Goal: Task Accomplishment & Management: Complete application form

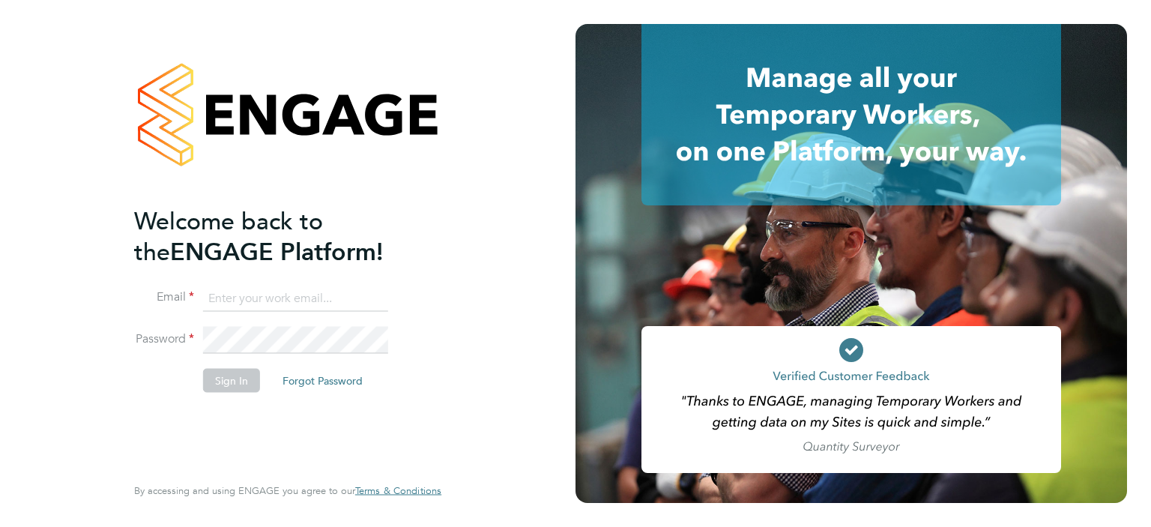
click at [261, 290] on input at bounding box center [295, 298] width 185 height 27
type input "ian.godfrey@uk.g4s.com"
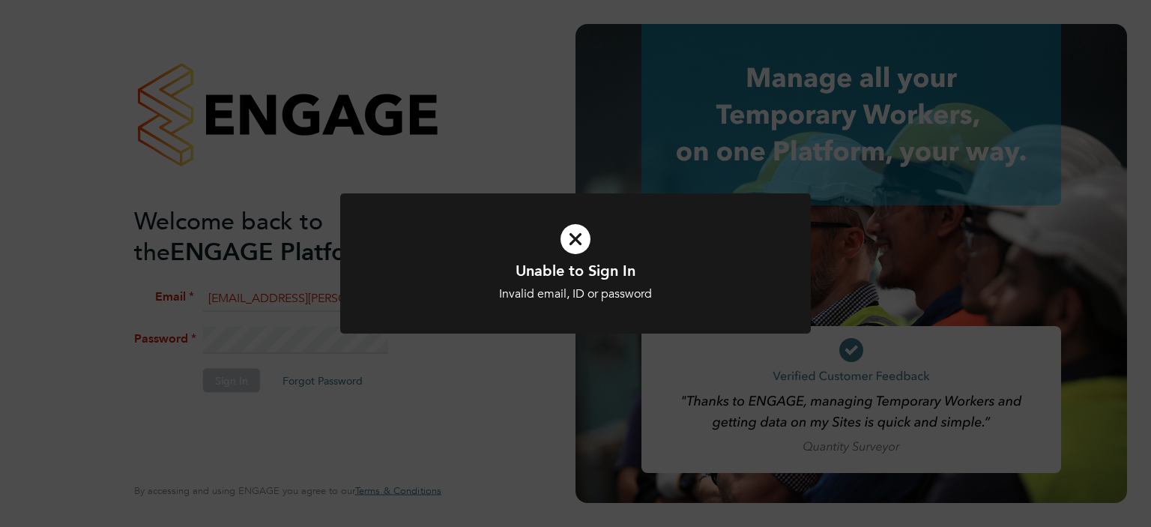
click at [477, 340] on div "Unable to Sign In Invalid email, ID or password Cancel Okay" at bounding box center [575, 272] width 471 height 158
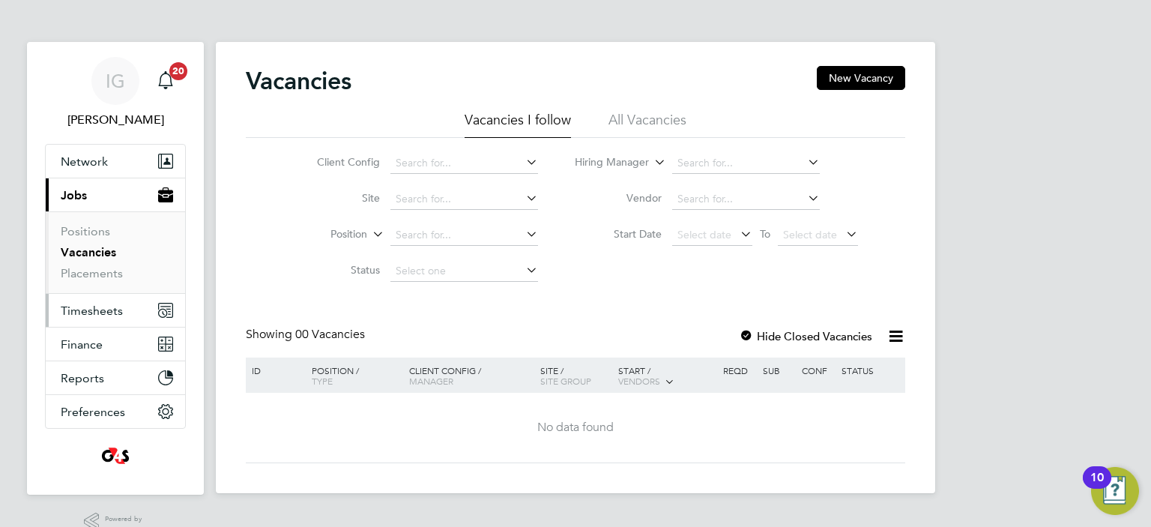
click at [82, 317] on button "Timesheets" at bounding box center [115, 310] width 139 height 33
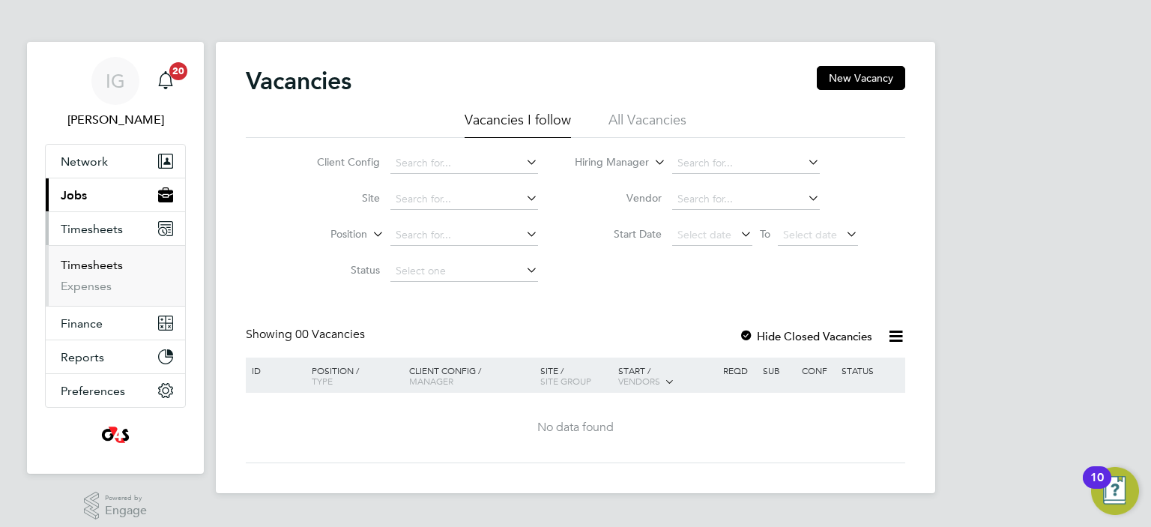
click at [88, 264] on link "Timesheets" at bounding box center [92, 265] width 62 height 14
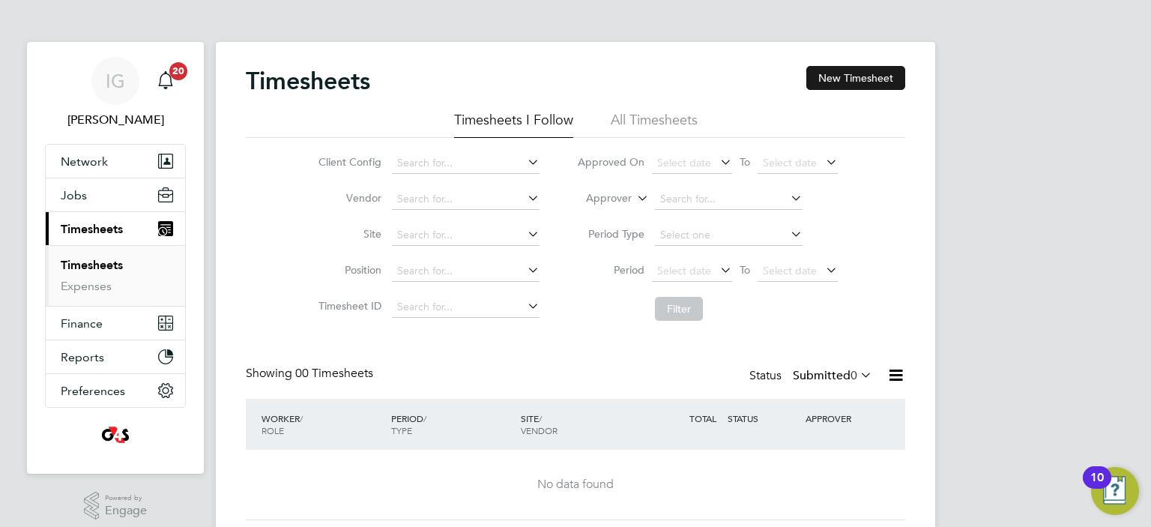
click at [844, 74] on button "New Timesheet" at bounding box center [855, 78] width 99 height 24
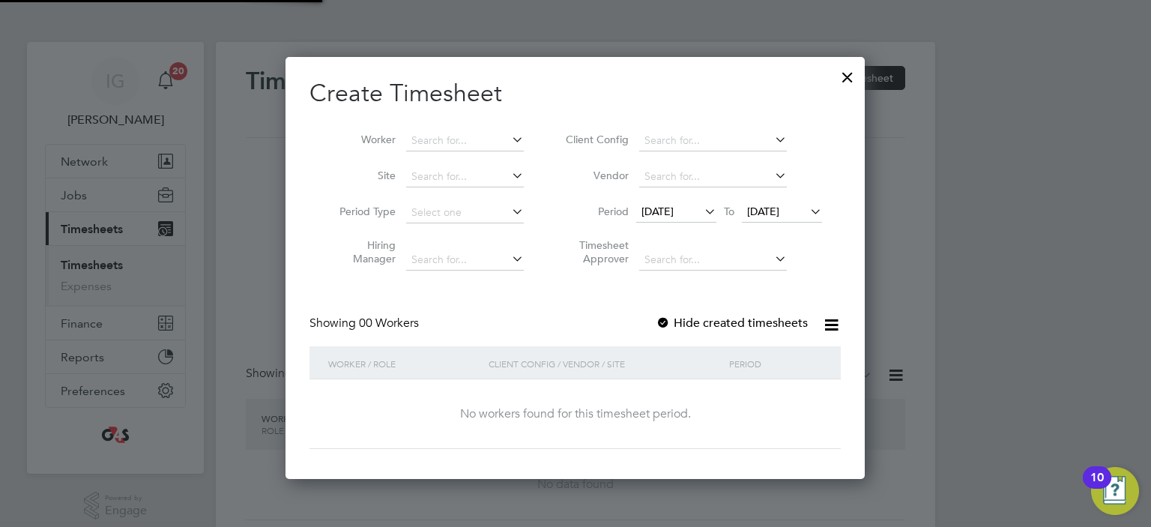
scroll to position [422, 580]
click at [429, 142] on input at bounding box center [465, 140] width 118 height 21
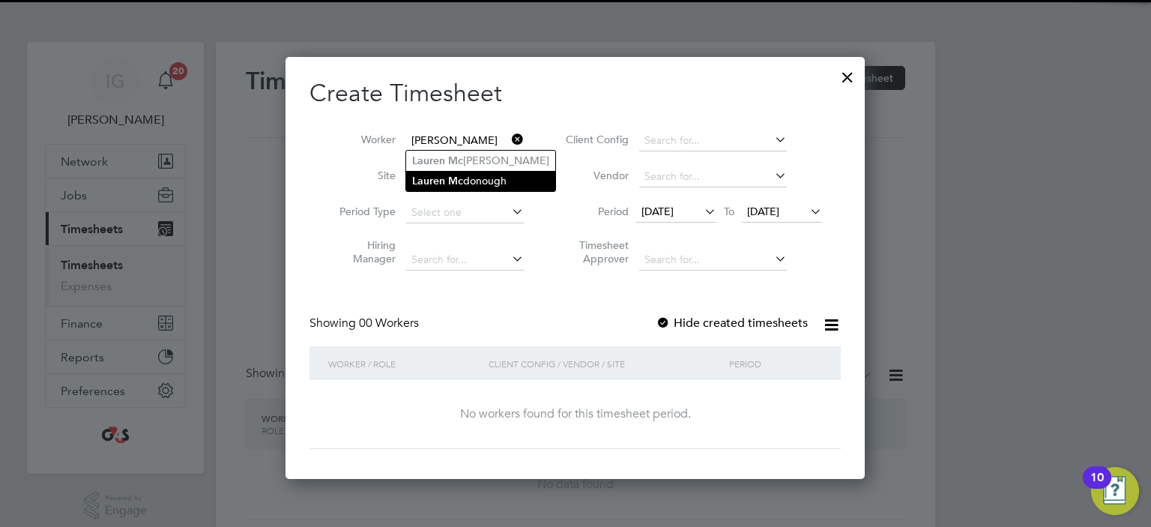
click at [471, 177] on li "[PERSON_NAME]" at bounding box center [480, 181] width 149 height 20
type input "[PERSON_NAME]"
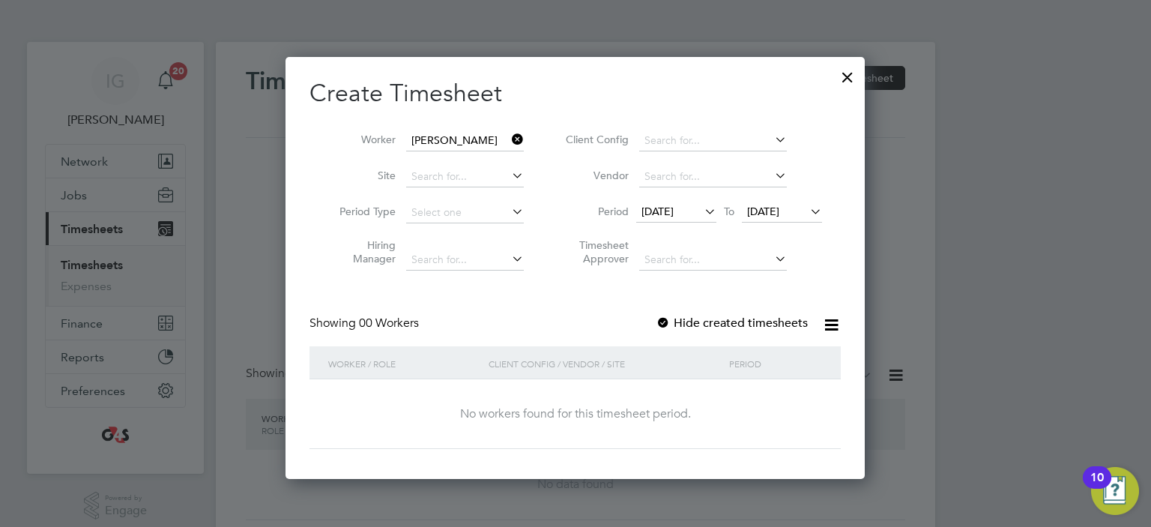
click at [674, 210] on span "[DATE]" at bounding box center [657, 211] width 32 height 13
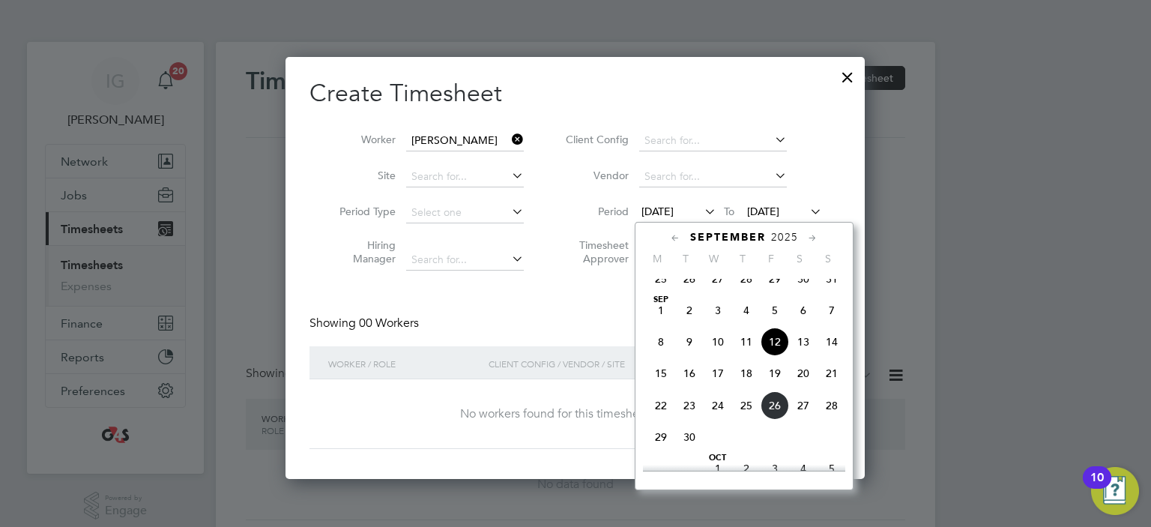
click at [662, 420] on span "22" at bounding box center [661, 405] width 28 height 28
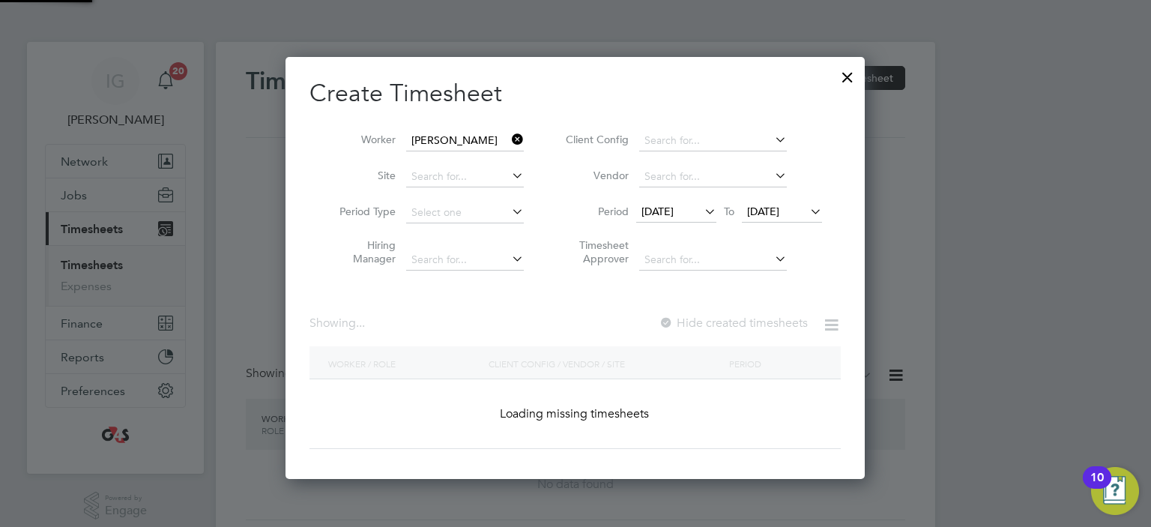
scroll to position [422, 580]
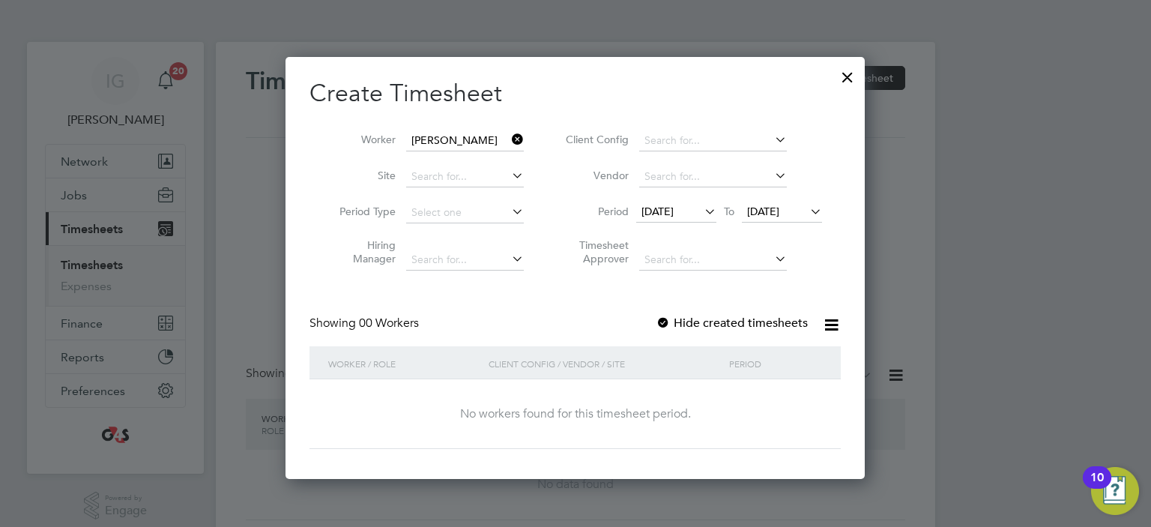
click at [771, 211] on span "[DATE]" at bounding box center [763, 211] width 32 height 13
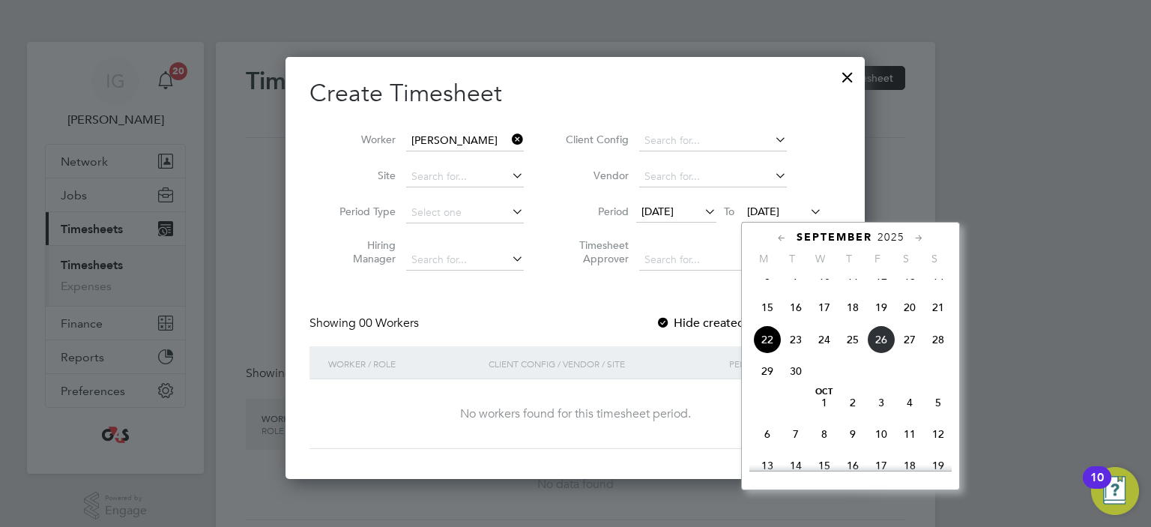
click at [887, 354] on span "26" at bounding box center [881, 339] width 28 height 28
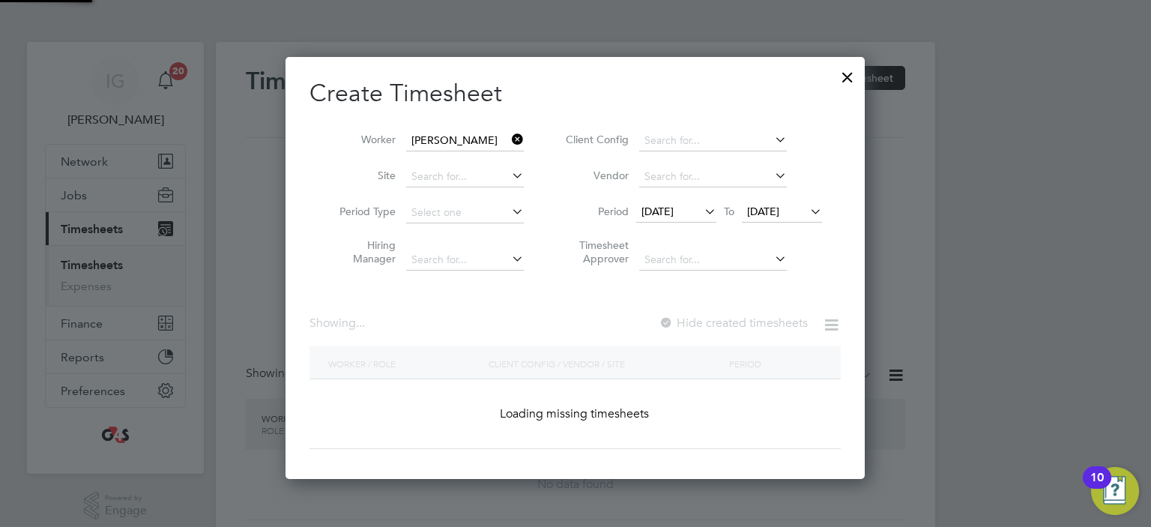
scroll to position [422, 580]
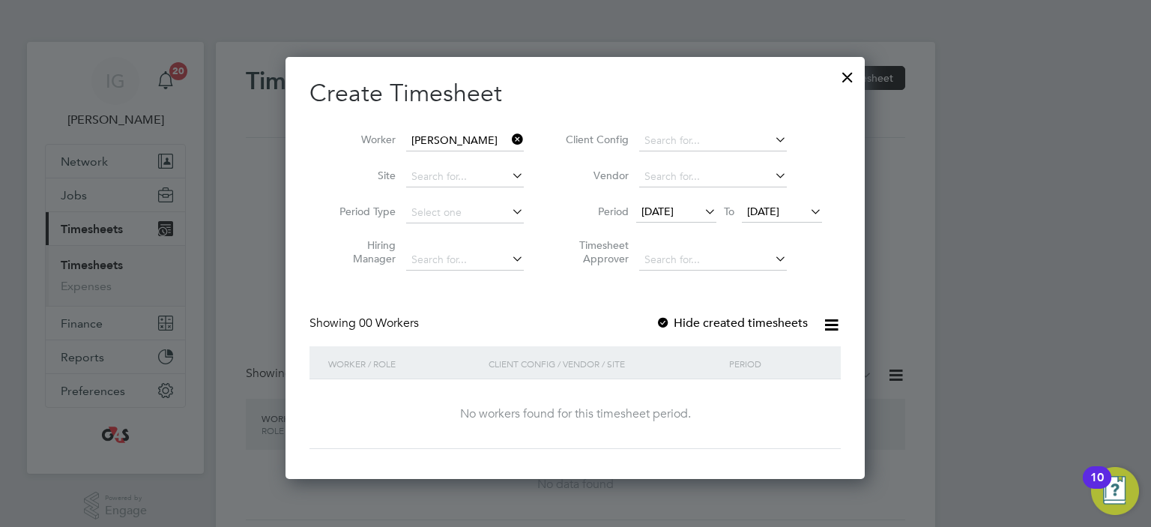
click at [761, 325] on label "Hide created timesheets" at bounding box center [732, 322] width 152 height 15
click at [745, 317] on label "Hide created timesheets" at bounding box center [732, 322] width 152 height 15
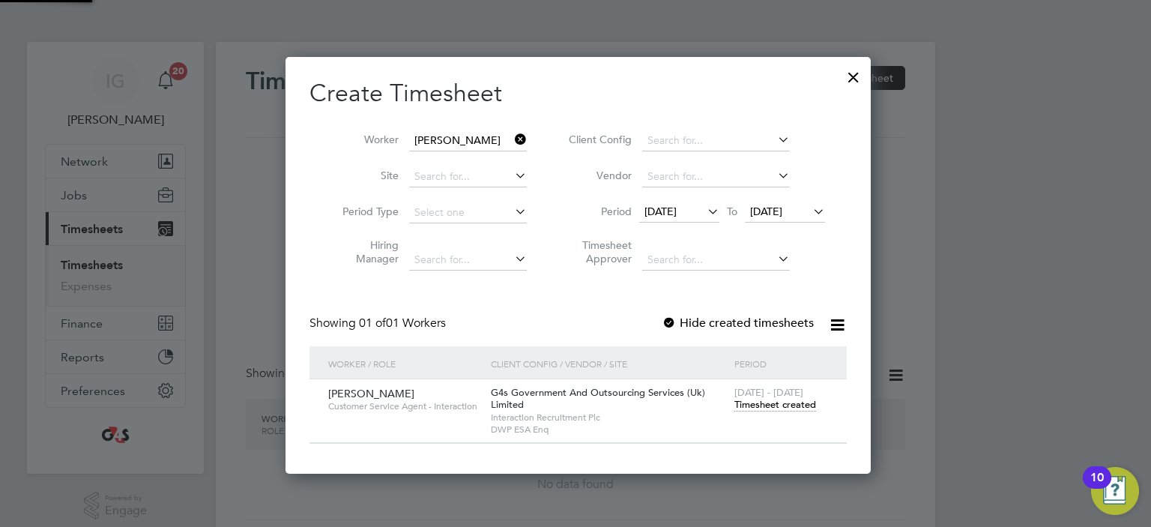
scroll to position [416, 586]
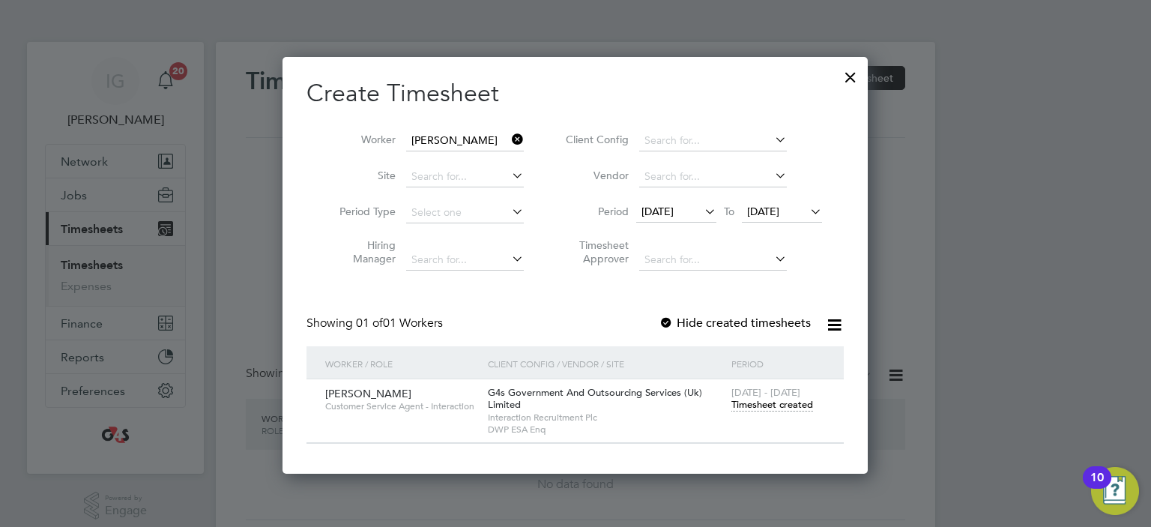
click at [761, 407] on span "Timesheet created" at bounding box center [772, 404] width 82 height 13
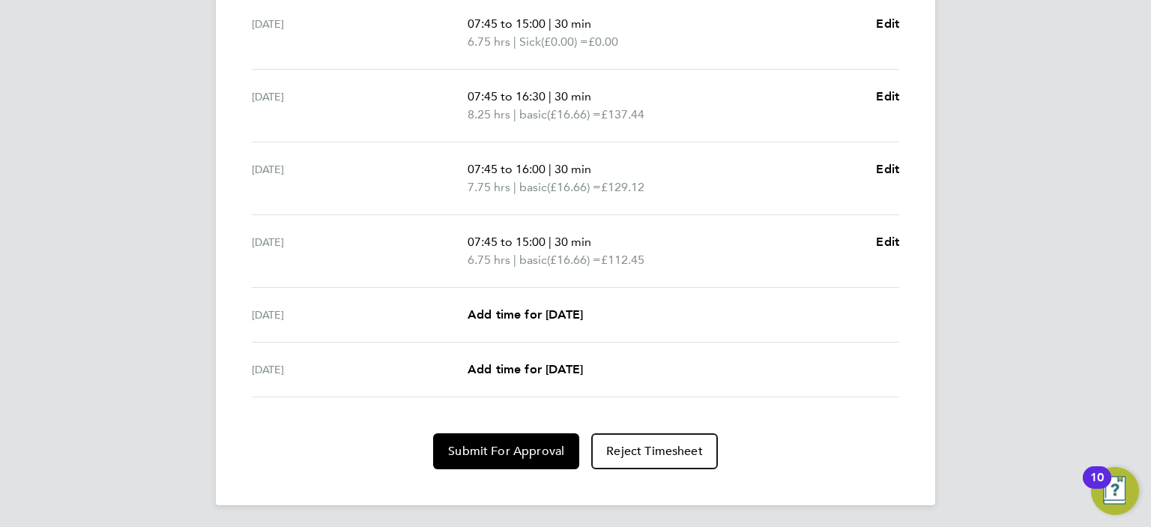
scroll to position [506, 0]
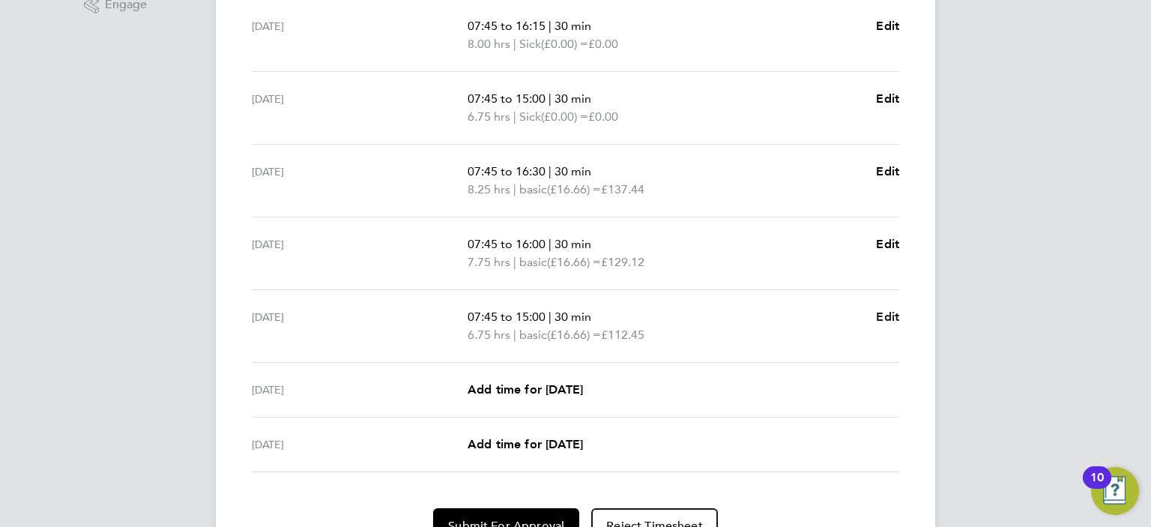
click at [887, 313] on span "Edit" at bounding box center [887, 316] width 23 height 14
select select "30"
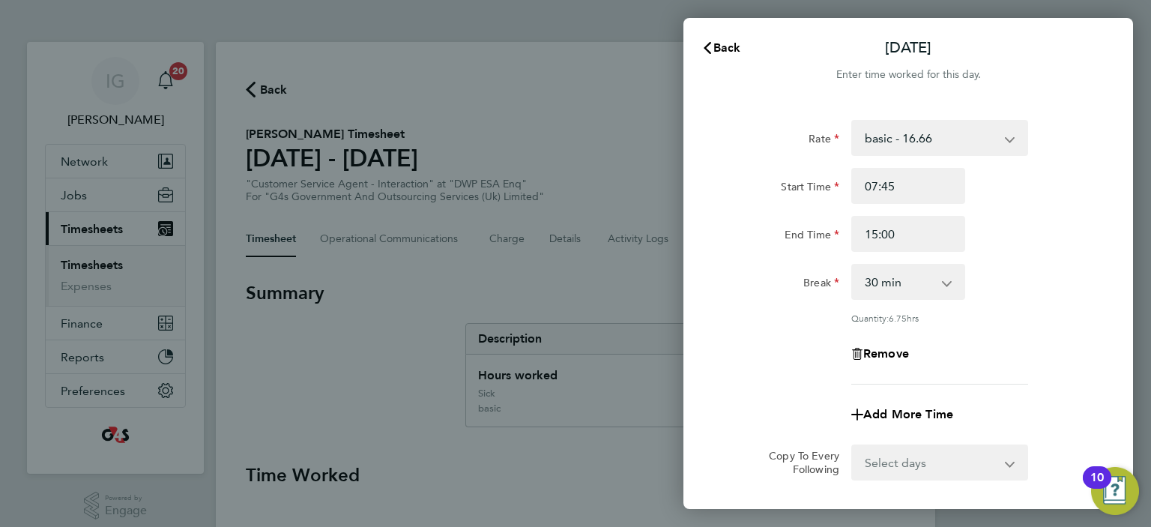
click at [594, 158] on div "Back [DATE] Enter time worked for this day. Rate basic - 16.66 System Issue Pai…" at bounding box center [575, 263] width 1151 height 527
click at [726, 44] on span "Back" at bounding box center [727, 47] width 28 height 14
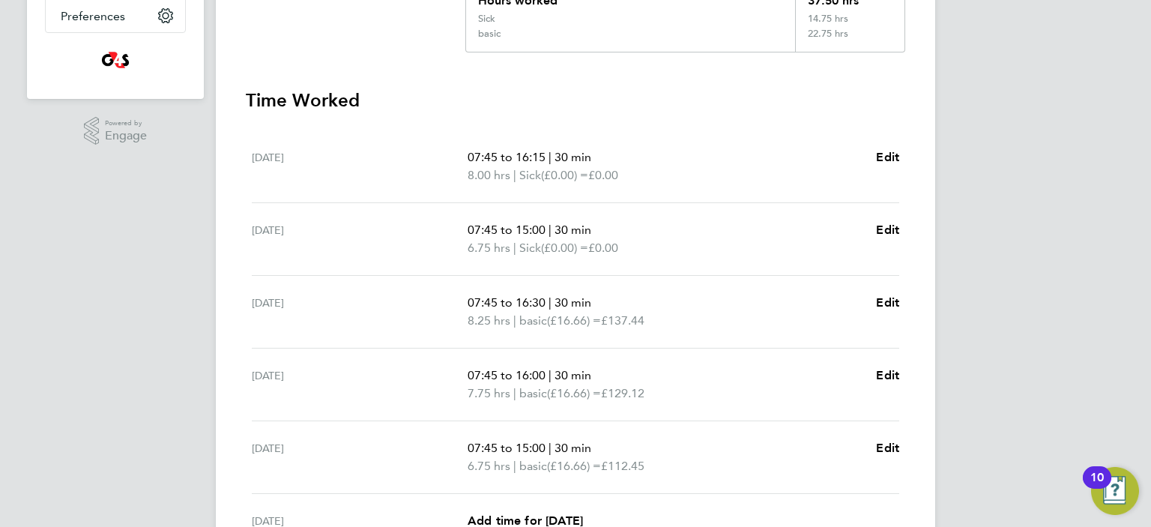
scroll to position [450, 0]
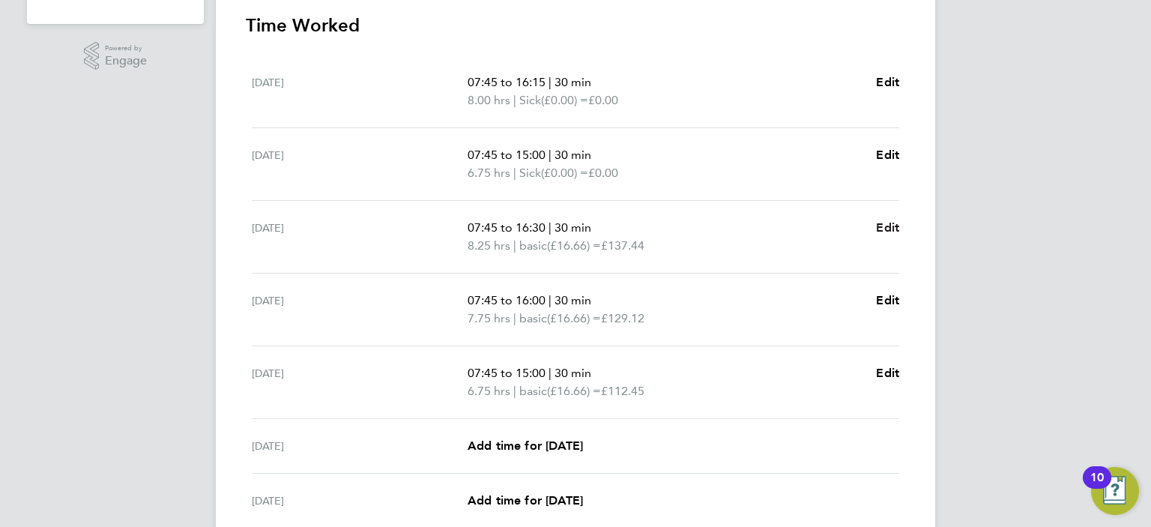
click at [890, 223] on span "Edit" at bounding box center [887, 227] width 23 height 14
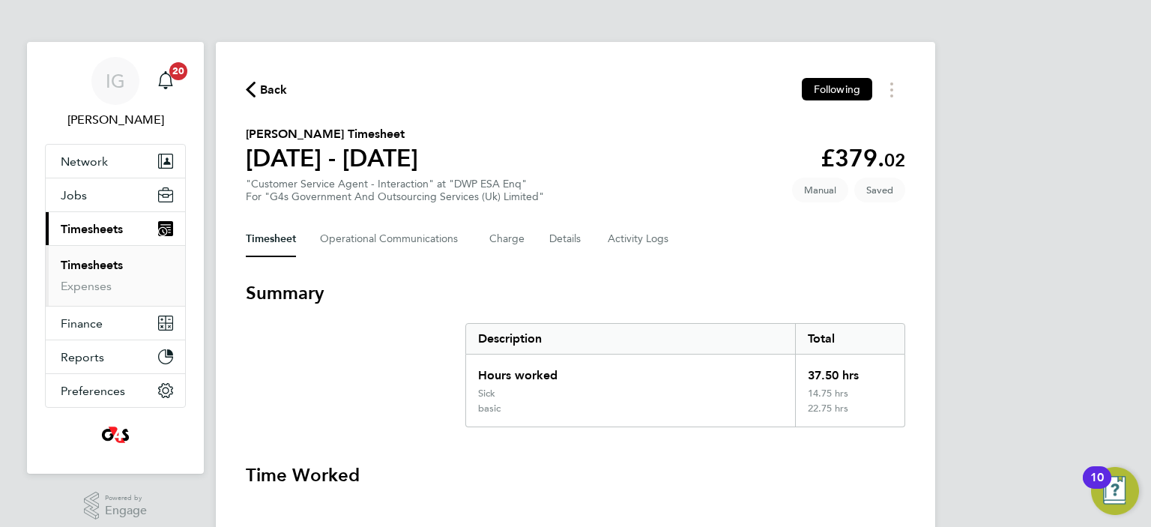
select select "30"
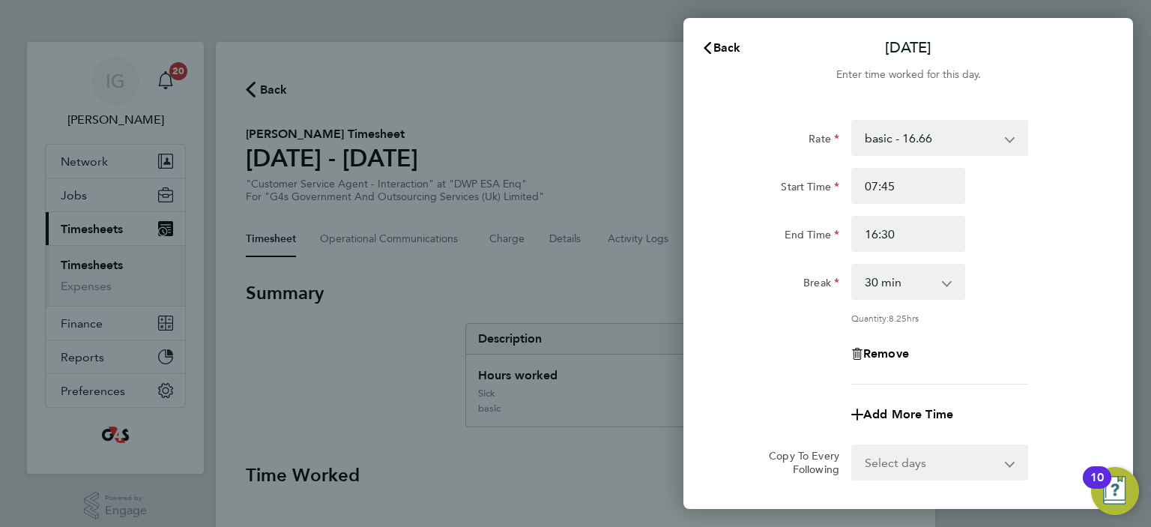
click at [944, 142] on select "basic - 16.66 System Issue Paid - 16.66 Sick System Issue Not Paid Bank Holiday…" at bounding box center [931, 137] width 156 height 33
select select "30"
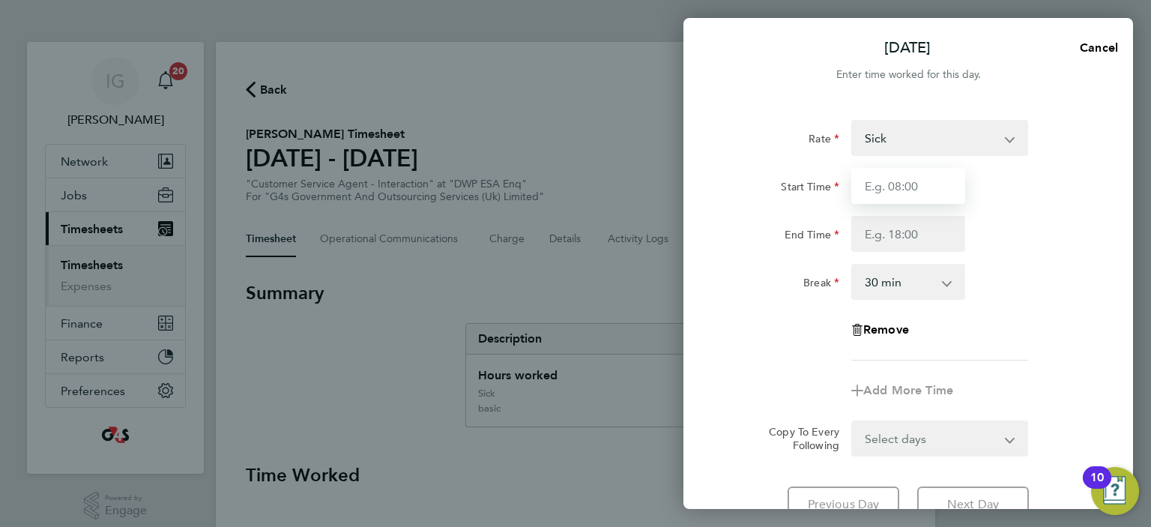
click at [914, 197] on input "Start Time" at bounding box center [908, 186] width 114 height 36
type input "07:45"
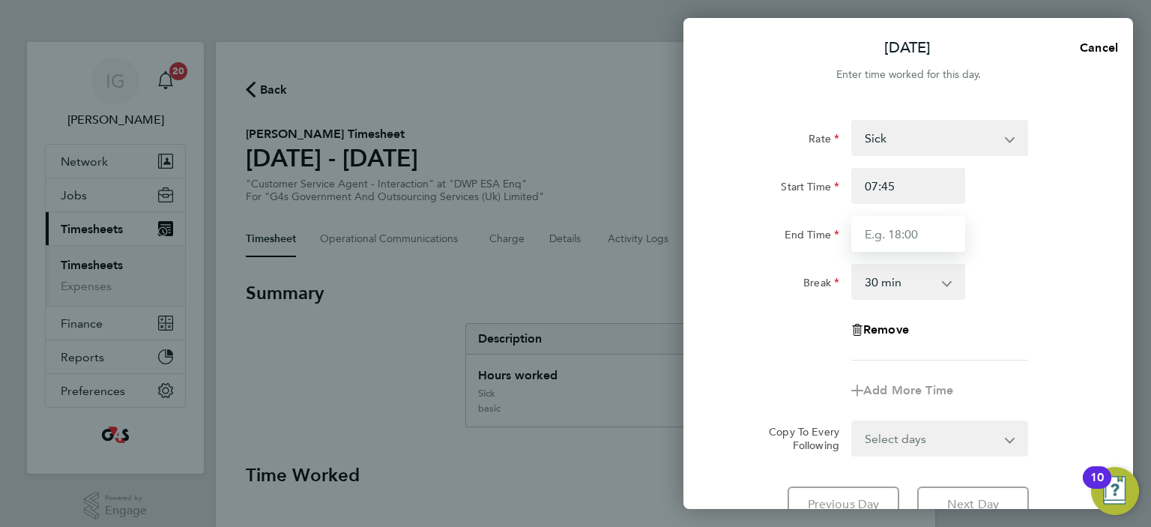
click at [914, 220] on input "End Time" at bounding box center [908, 234] width 114 height 36
type input "16:30"
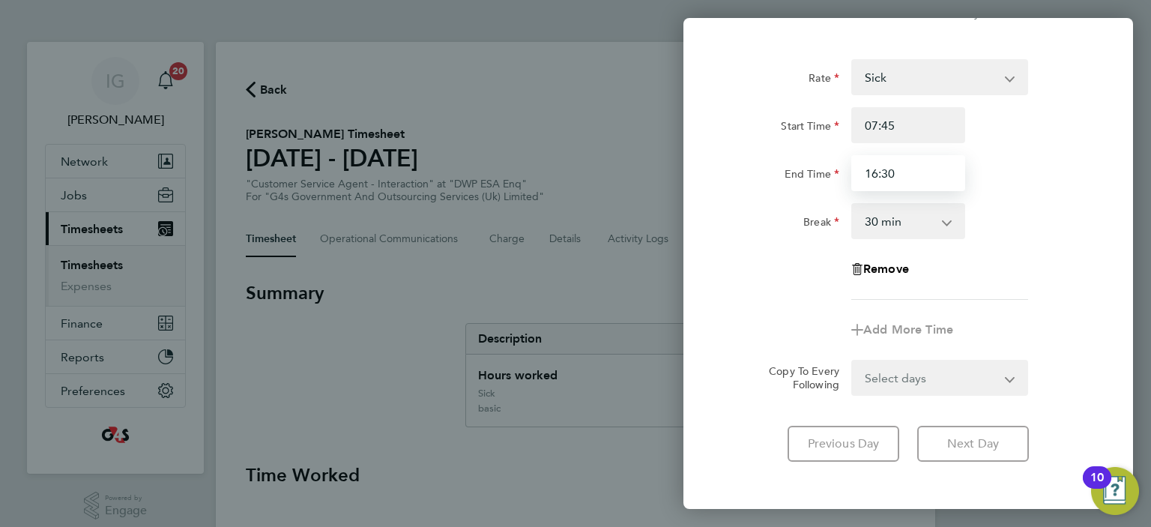
scroll to position [126, 0]
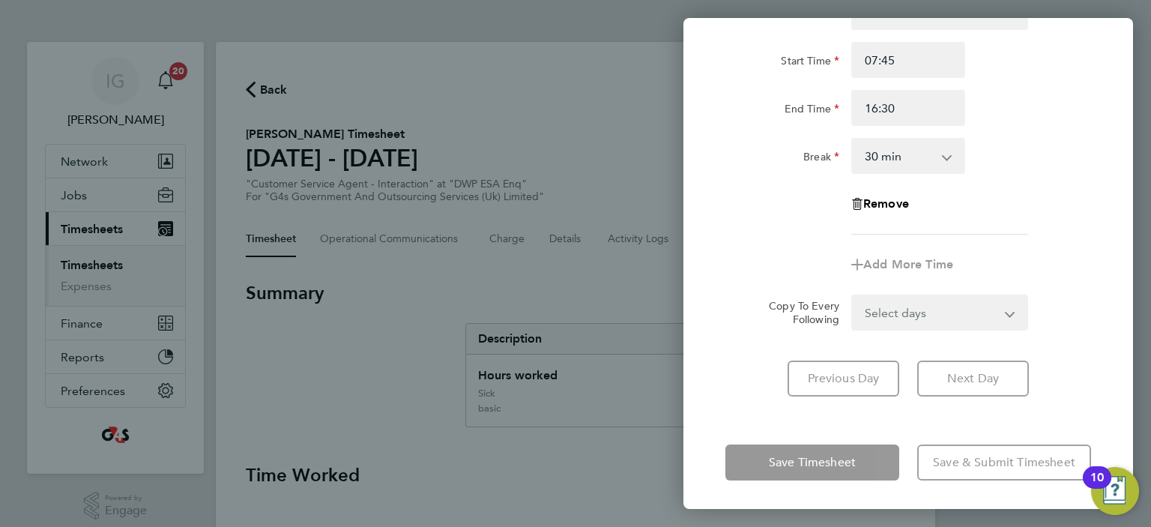
drag, startPoint x: 710, startPoint y: 382, endPoint x: 821, endPoint y: 408, distance: 114.0
click at [712, 381] on div "Rate Sick basic - 16.66 System Issue Paid - 16.66 System Issue Not Paid Bank Ho…" at bounding box center [908, 195] width 450 height 438
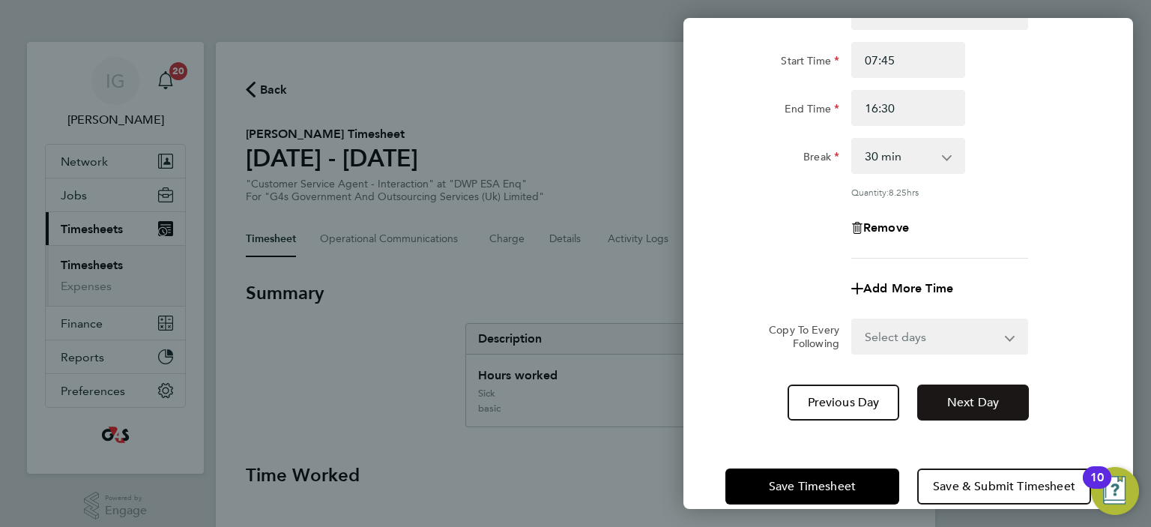
click at [959, 407] on span "Next Day" at bounding box center [973, 402] width 52 height 15
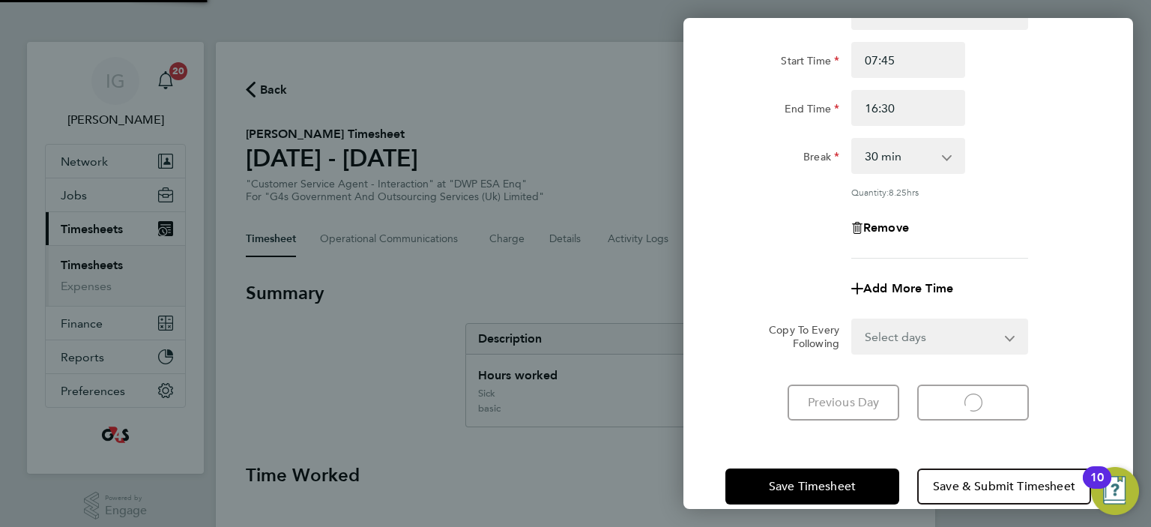
select select "30"
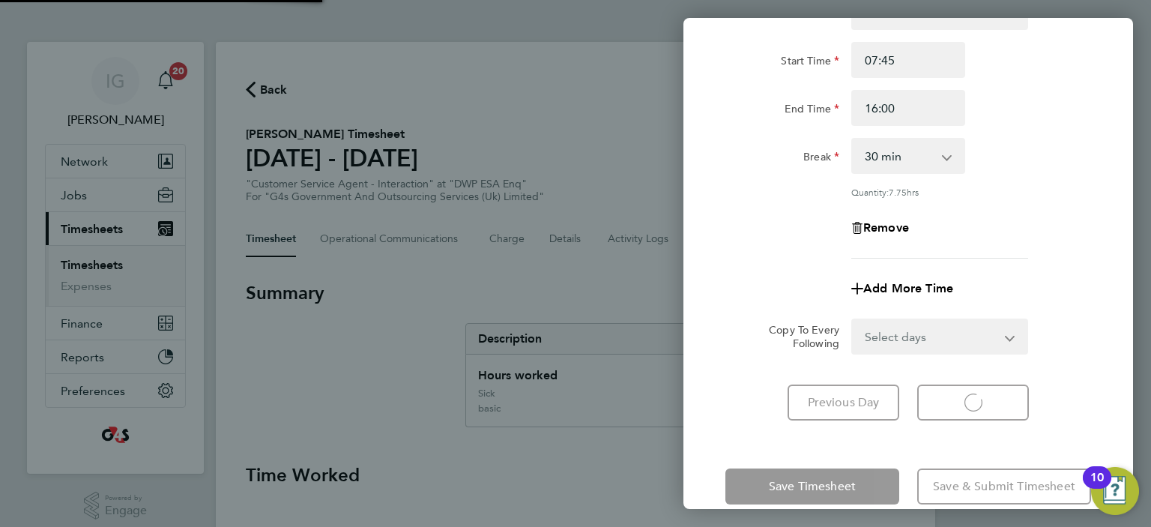
select select "30"
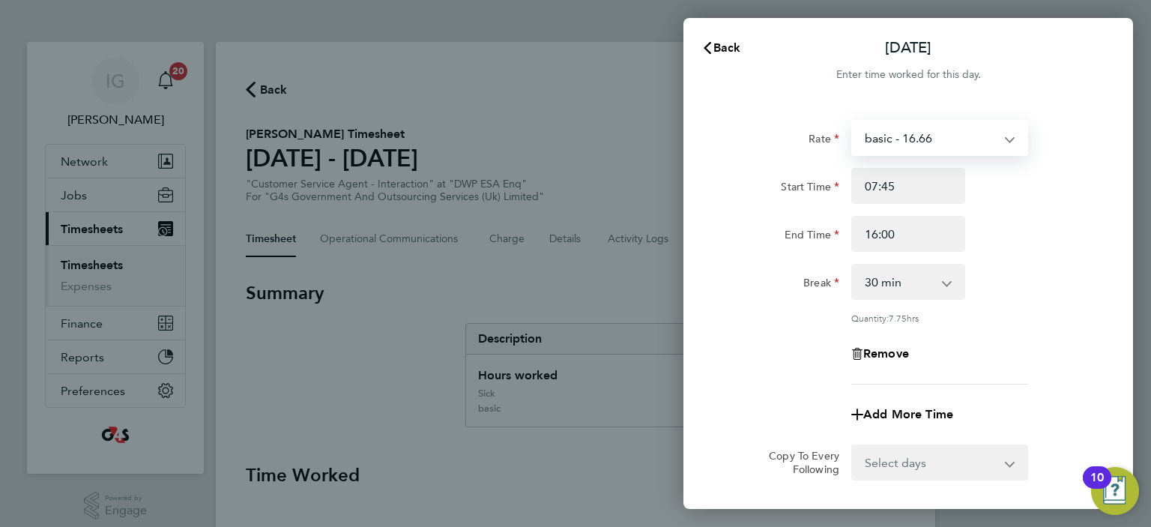
click at [944, 137] on select "basic - 16.66 System Issue Paid - 16.66 Sick System Issue Not Paid Bank Holiday…" at bounding box center [931, 137] width 156 height 33
select select "30"
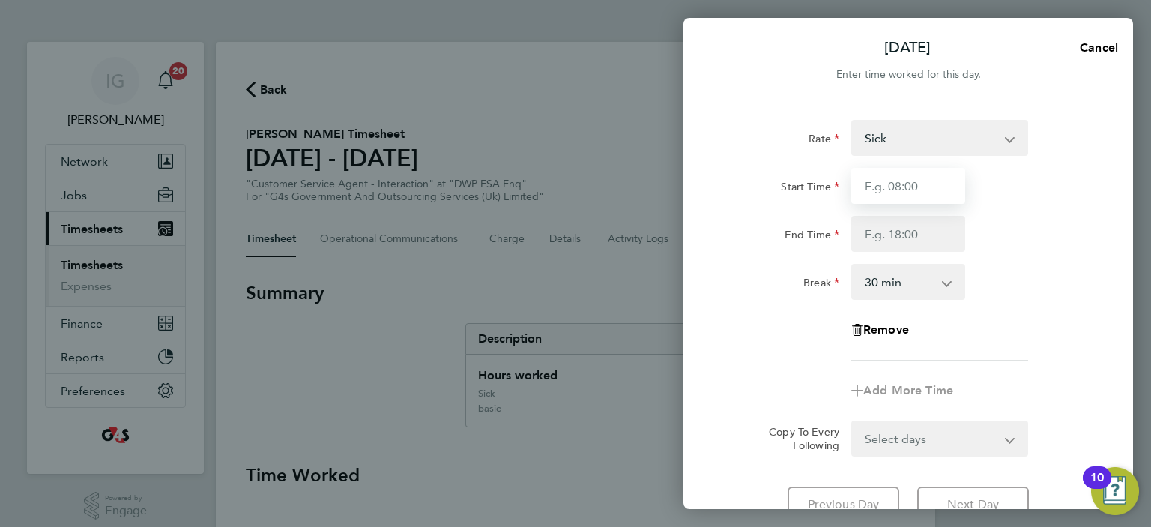
click at [893, 186] on input "Start Time" at bounding box center [908, 186] width 114 height 36
type input "07:45"
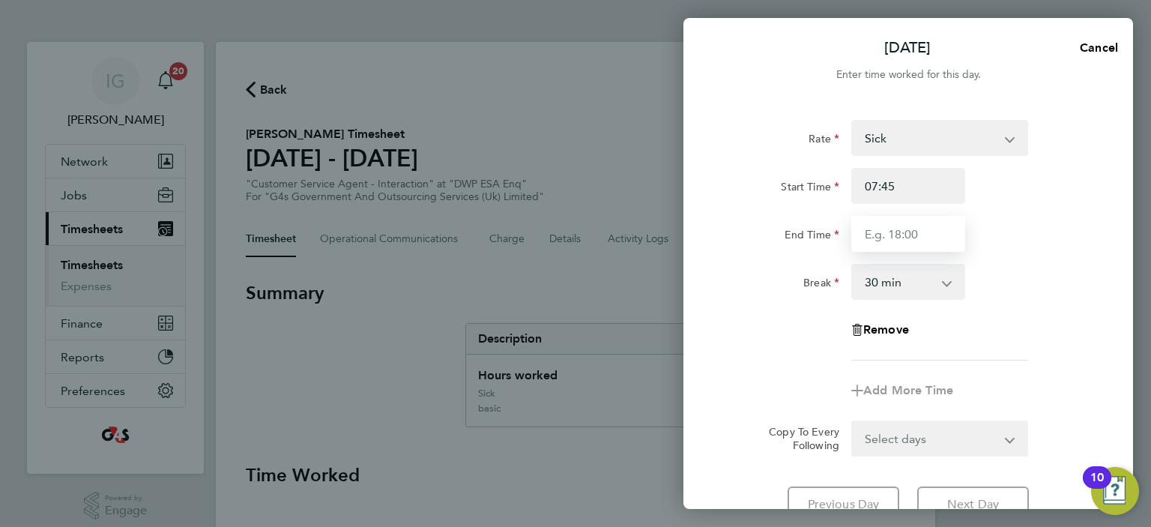
click at [902, 236] on input "End Time" at bounding box center [908, 234] width 114 height 36
click at [908, 236] on input "16:15" at bounding box center [908, 234] width 114 height 36
type input "16:00"
click at [1040, 284] on div "Break 0 min 15 min 30 min 45 min 60 min 75 min 90 min" at bounding box center [908, 282] width 378 height 36
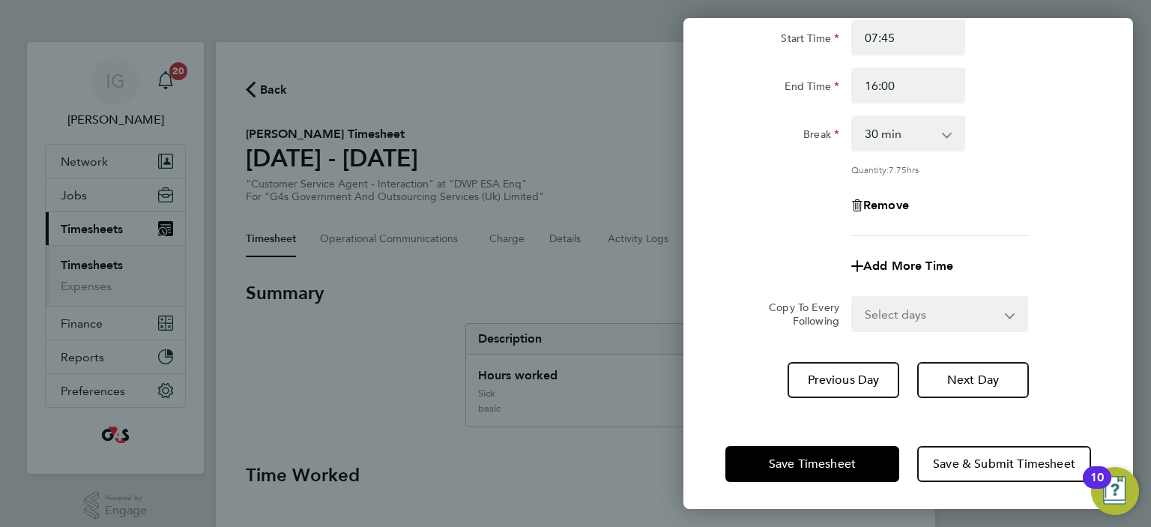
scroll to position [149, 0]
click at [810, 464] on span "Save Timesheet" at bounding box center [812, 463] width 87 height 15
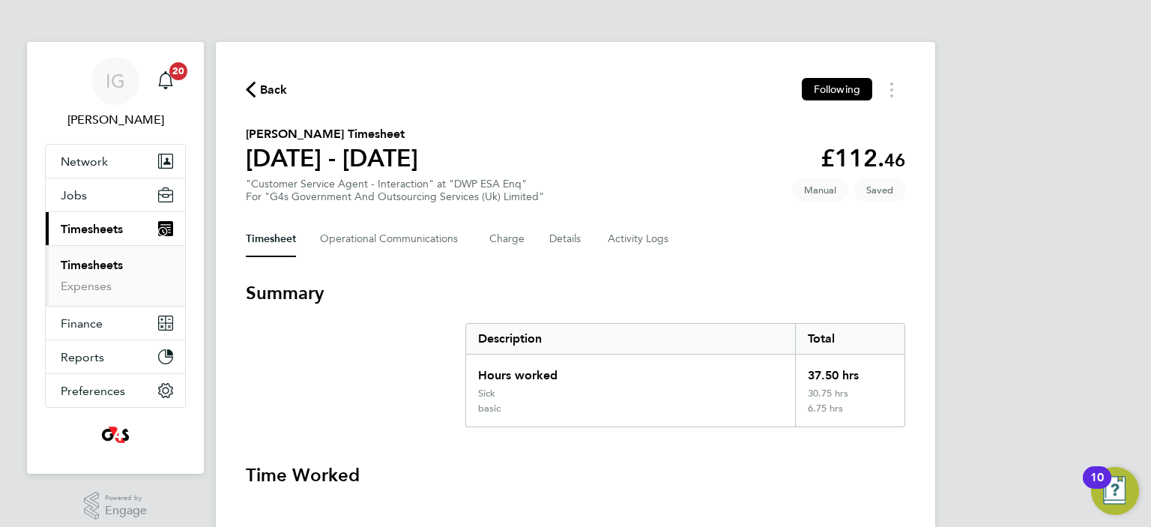
click at [278, 92] on span "Back" at bounding box center [274, 90] width 28 height 18
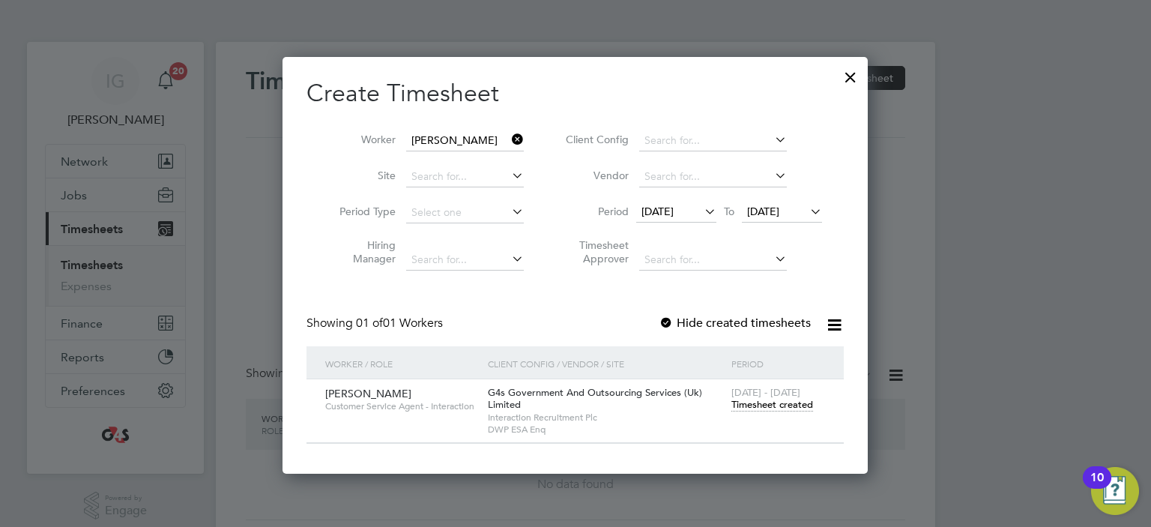
click at [509, 139] on icon at bounding box center [509, 139] width 0 height 21
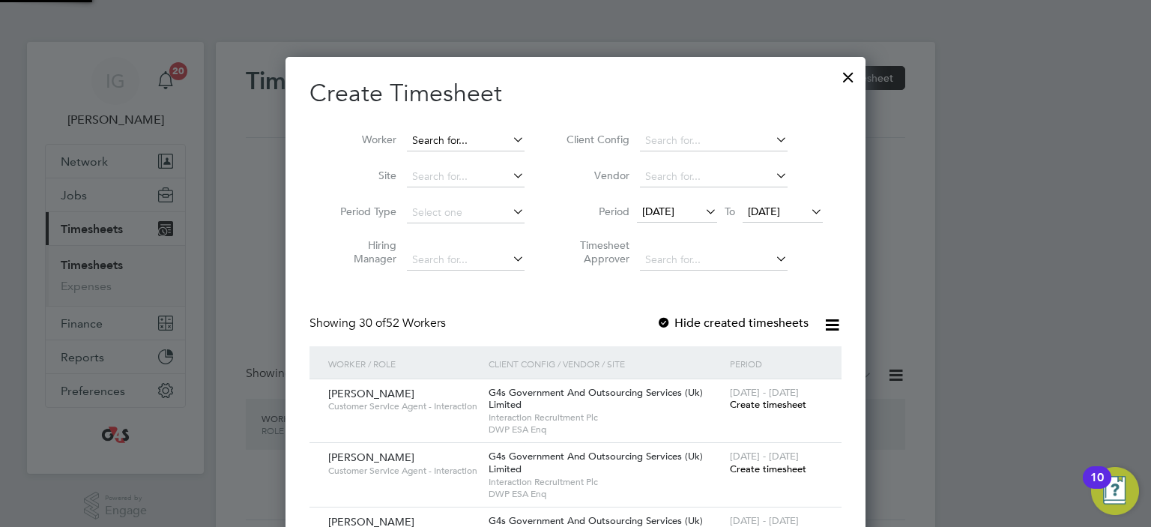
scroll to position [2325, 580]
click at [468, 139] on input at bounding box center [466, 140] width 118 height 21
type input "[PERSON_NAME]"
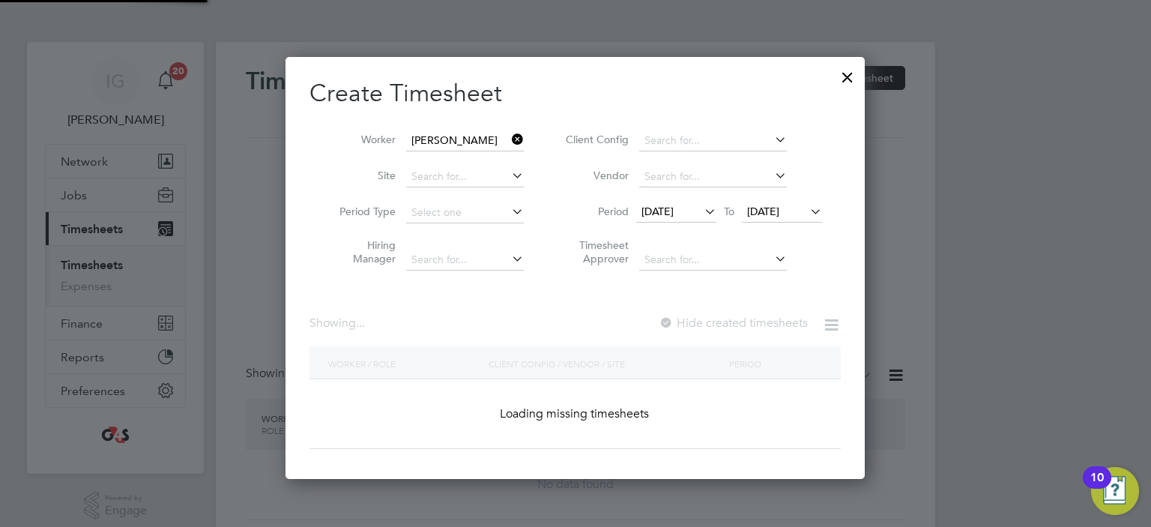
scroll to position [422, 580]
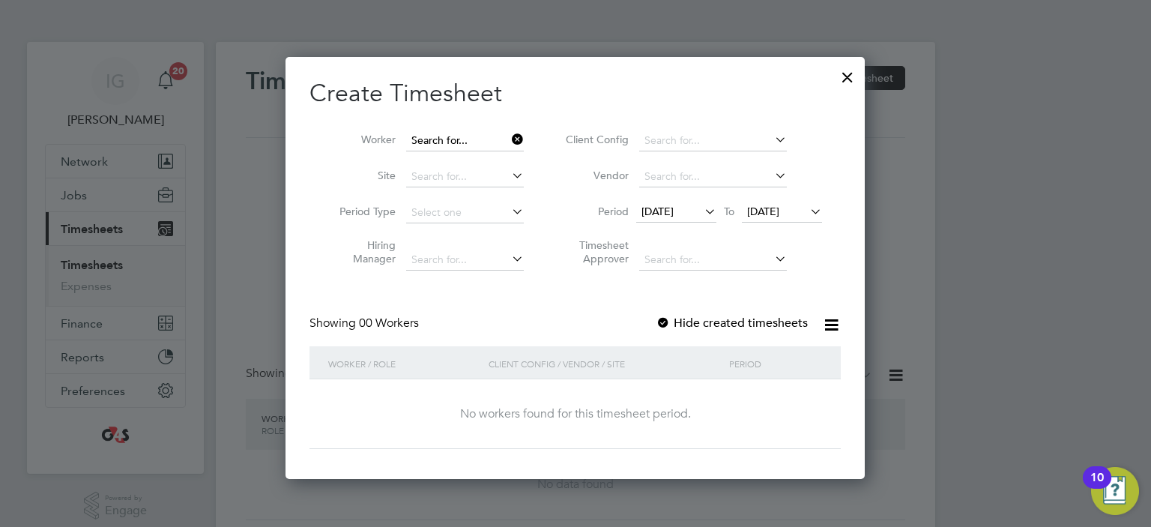
click at [478, 138] on input at bounding box center [465, 140] width 118 height 21
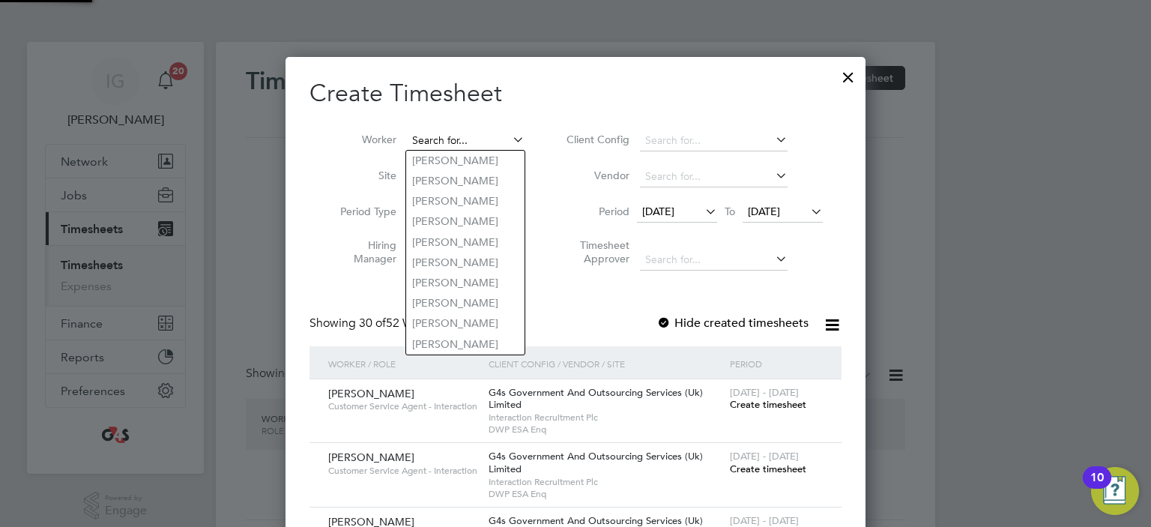
scroll to position [2325, 580]
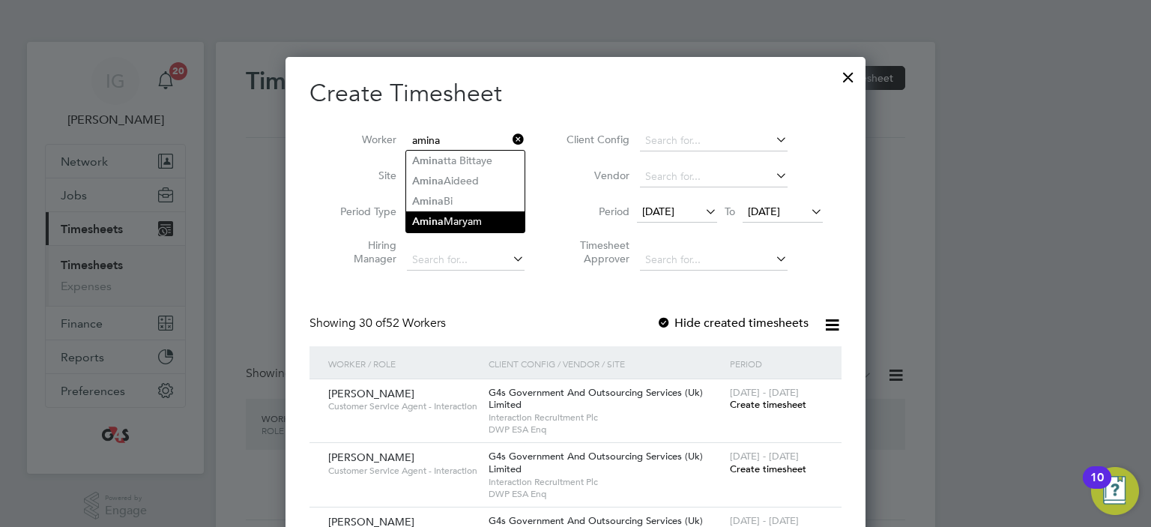
click at [475, 215] on li "[PERSON_NAME] [PERSON_NAME]" at bounding box center [465, 221] width 118 height 20
type input "[PERSON_NAME] [PERSON_NAME]"
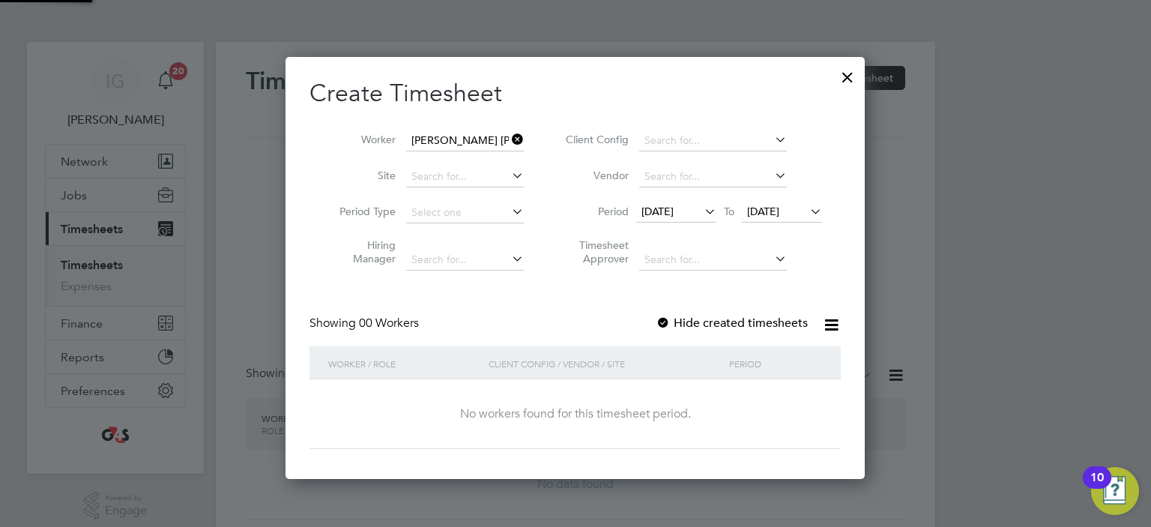
scroll to position [422, 580]
click at [728, 324] on label "Hide created timesheets" at bounding box center [732, 322] width 152 height 15
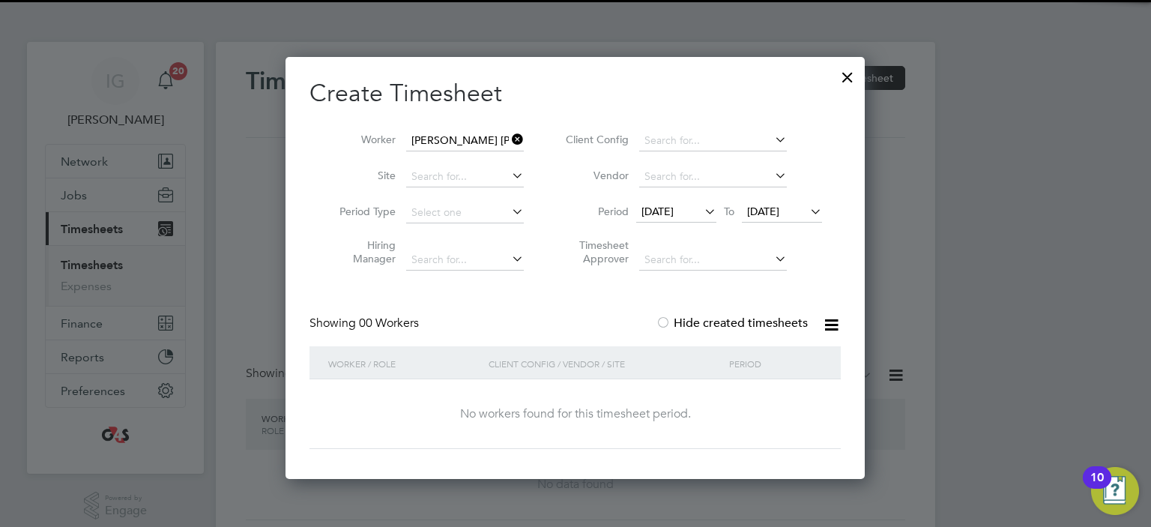
click at [728, 324] on label "Hide created timesheets" at bounding box center [732, 322] width 152 height 15
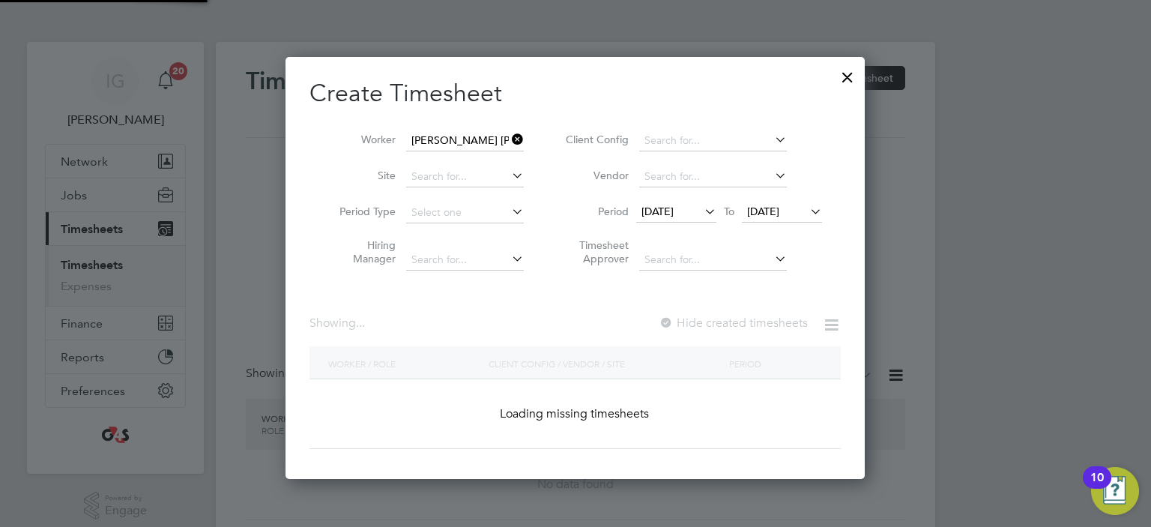
scroll to position [416, 586]
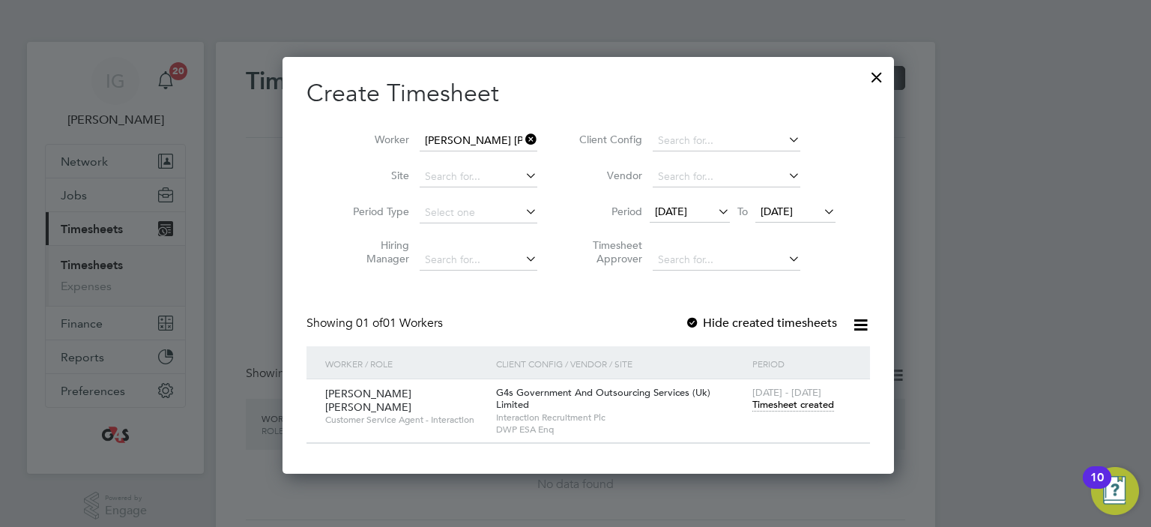
click at [752, 407] on span "Timesheet created" at bounding box center [793, 404] width 82 height 13
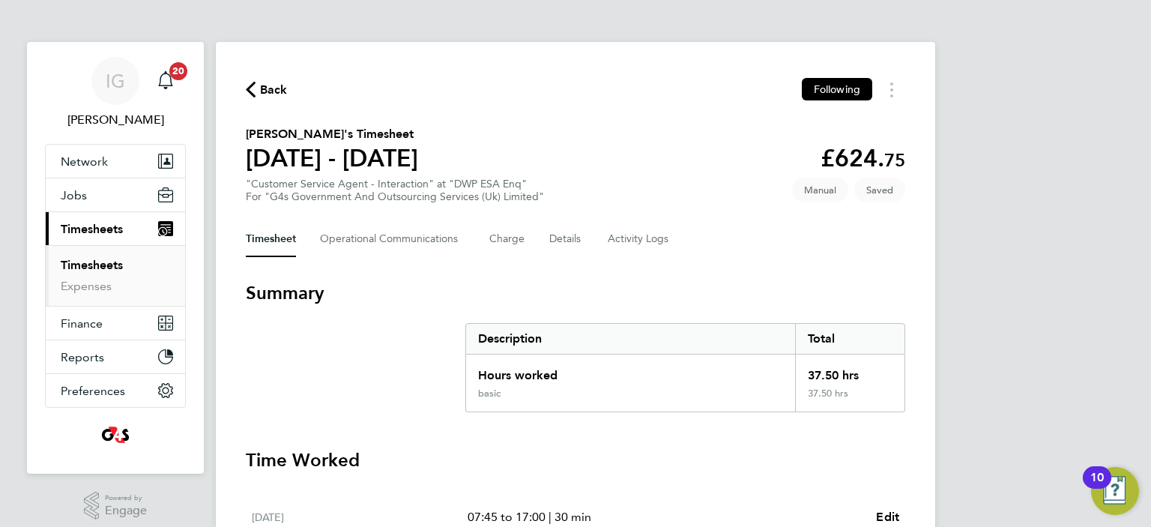
click at [267, 91] on span "Back" at bounding box center [274, 90] width 28 height 18
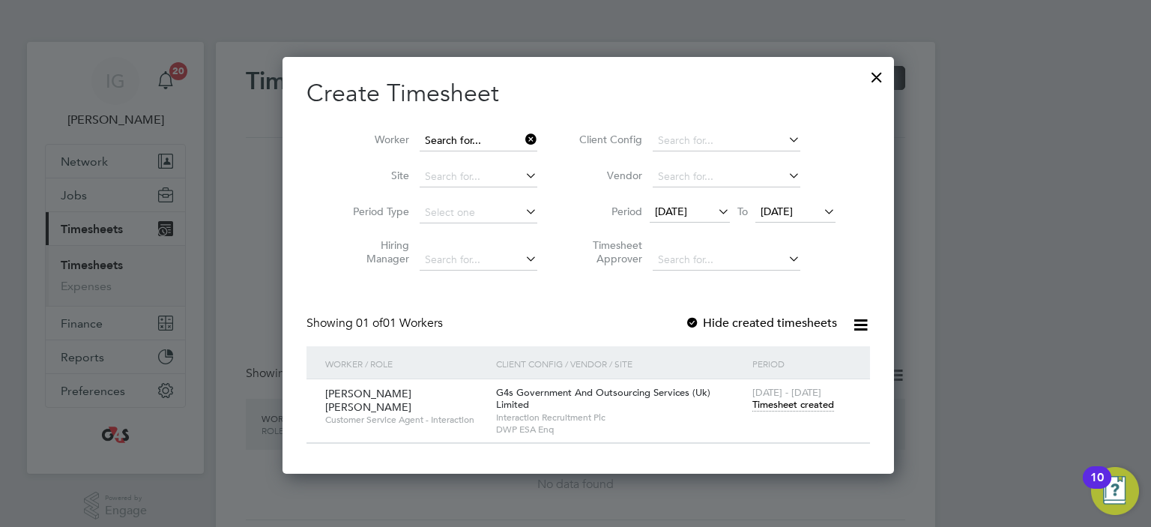
click at [494, 140] on input at bounding box center [479, 140] width 118 height 21
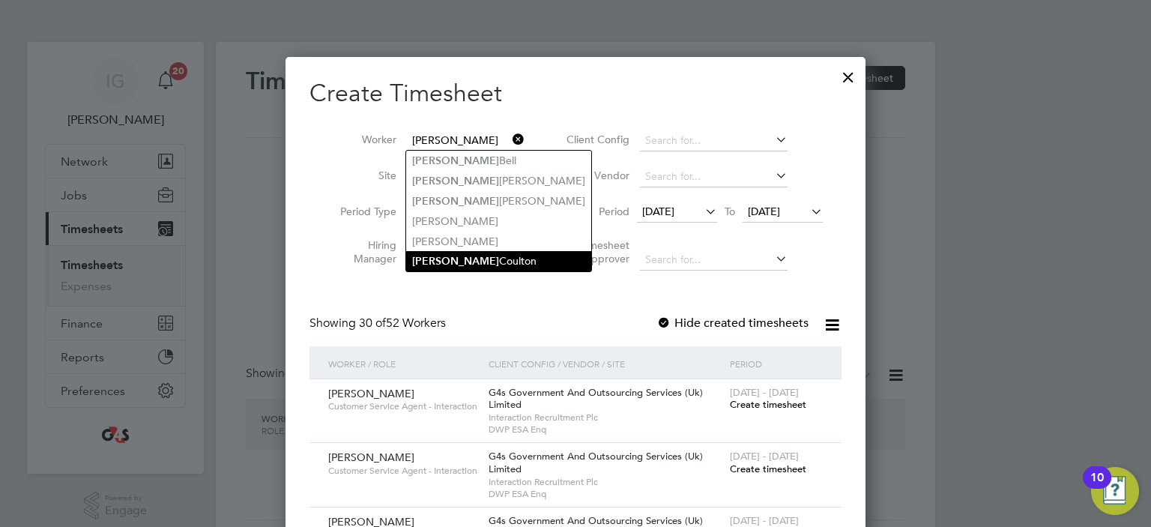
click at [471, 258] on li "[PERSON_NAME]" at bounding box center [498, 261] width 185 height 20
type input "[PERSON_NAME]"
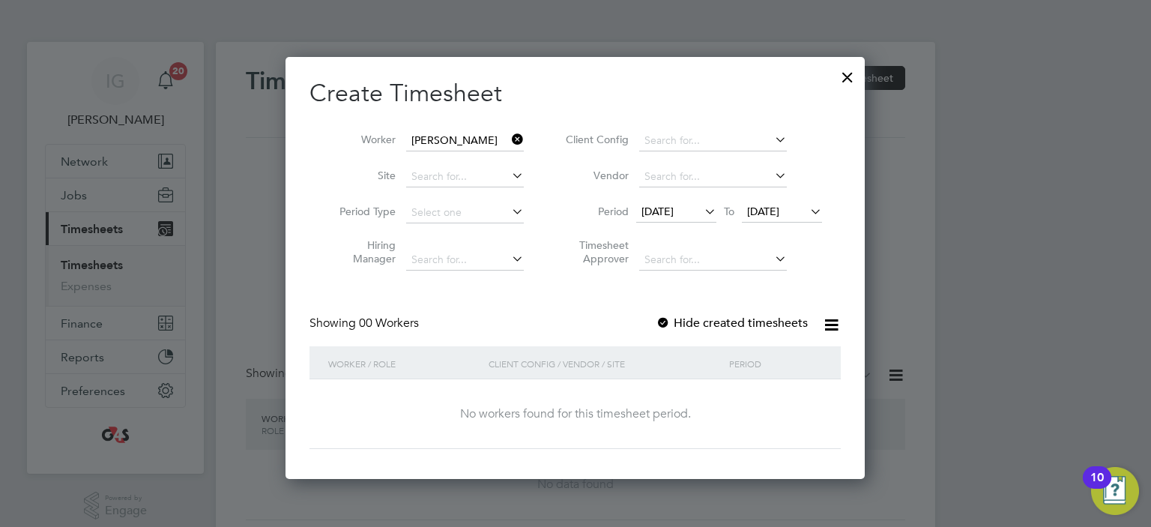
click at [694, 326] on label "Hide created timesheets" at bounding box center [732, 322] width 152 height 15
click at [695, 324] on label "Hide created timesheets" at bounding box center [732, 322] width 152 height 15
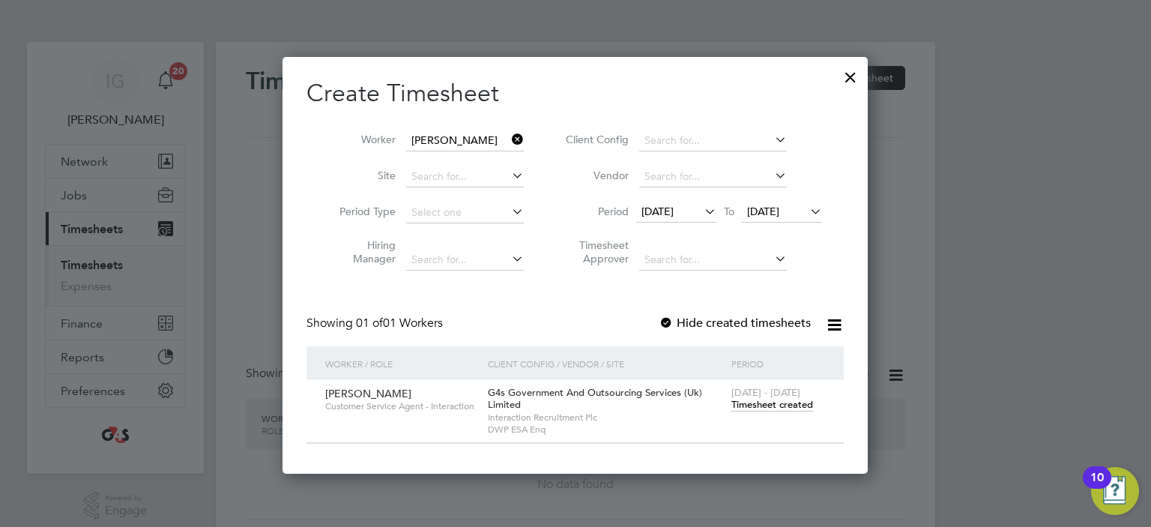
click at [740, 405] on span "Timesheet created" at bounding box center [772, 404] width 82 height 13
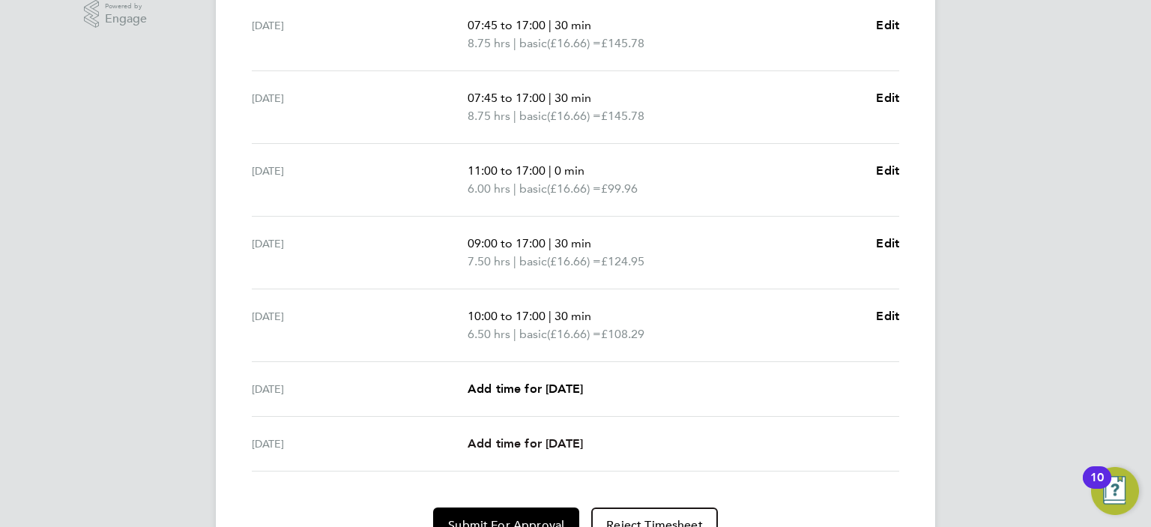
scroll to position [491, 0]
